Goal: Task Accomplishment & Management: Manage account settings

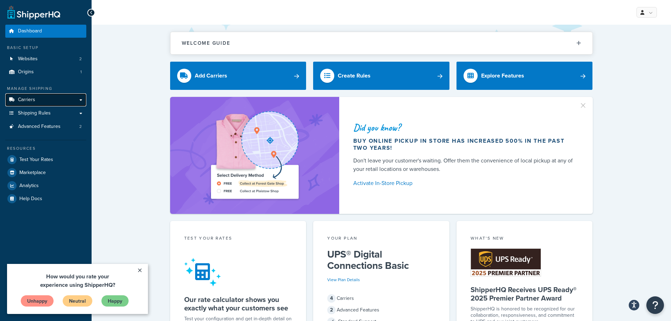
click at [43, 103] on link "Carriers" at bounding box center [45, 99] width 81 height 13
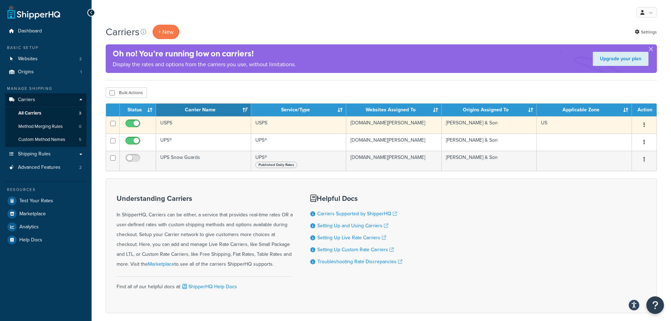
click at [178, 123] on td "USPS" at bounding box center [203, 124] width 95 height 17
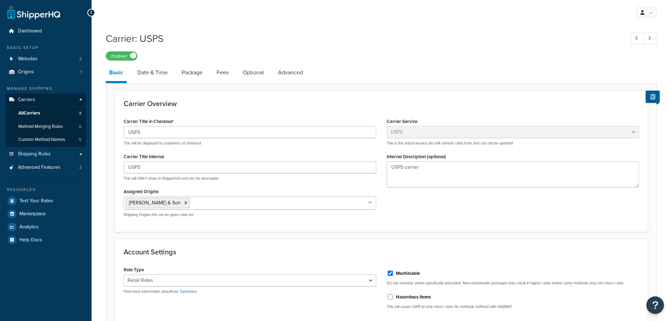
select select "usps"
click at [168, 75] on link "Date & Time" at bounding box center [152, 72] width 37 height 17
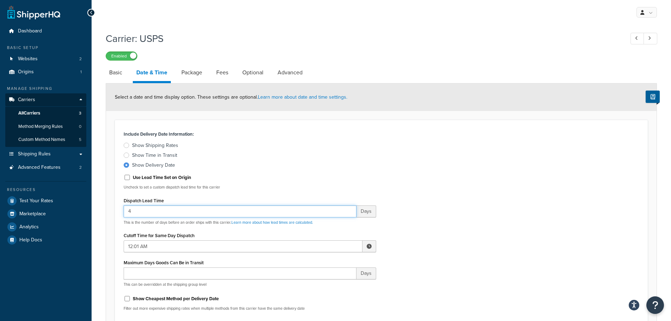
click at [152, 206] on input "4" at bounding box center [240, 211] width 233 height 12
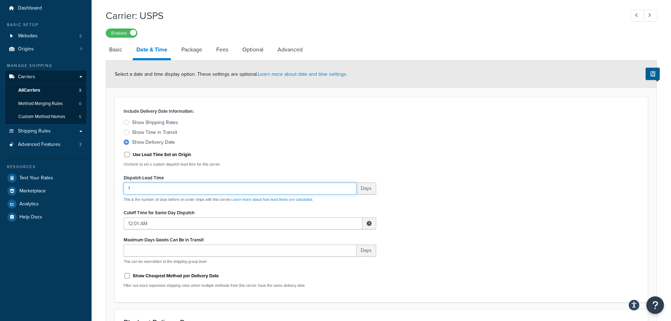
scroll to position [35, 0]
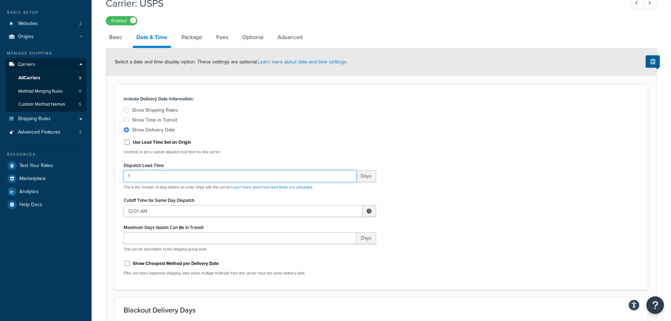
type input "1"
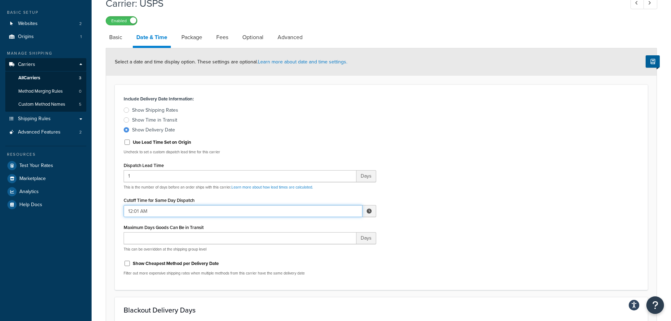
click at [171, 211] on input "12:01 AM" at bounding box center [243, 211] width 239 height 12
click at [342, 229] on span "▲" at bounding box center [347, 226] width 14 height 14
click at [320, 227] on span "▲" at bounding box center [317, 226] width 14 height 14
click at [315, 249] on span "▼" at bounding box center [317, 247] width 14 height 14
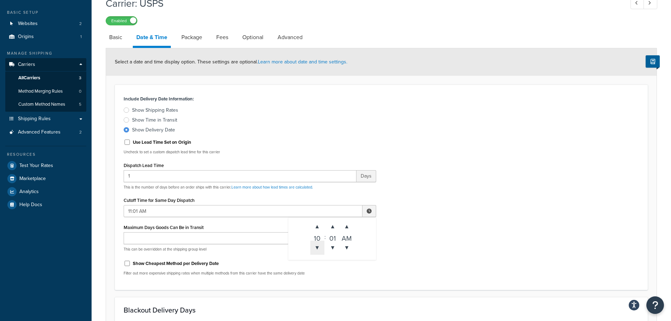
click at [315, 249] on span "▼" at bounding box center [317, 247] width 14 height 14
click at [329, 249] on span "▼" at bounding box center [333, 247] width 14 height 14
type input "10:00 AM"
click at [405, 215] on div "Include Delivery Date Information: Show Shipping Rates Show Time in Transit Sho…" at bounding box center [381, 187] width 526 height 187
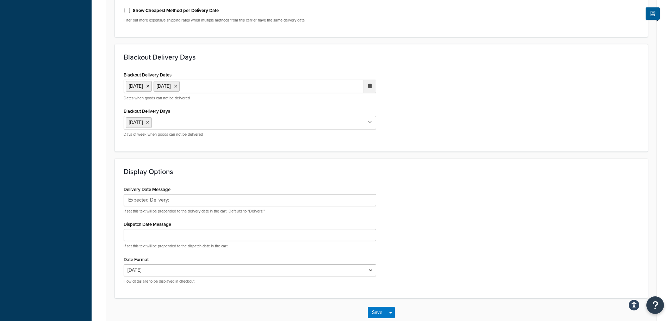
scroll to position [331, 0]
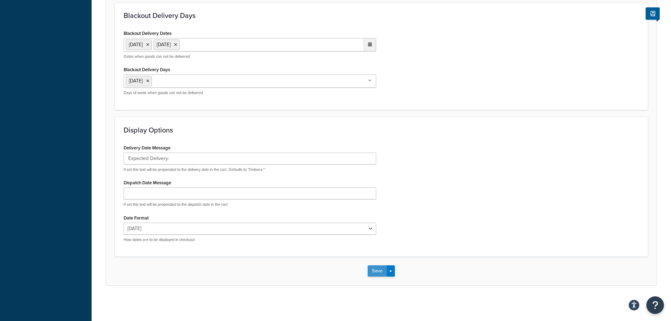
click at [379, 265] on button "Save" at bounding box center [377, 270] width 19 height 11
